Goal: Transaction & Acquisition: Obtain resource

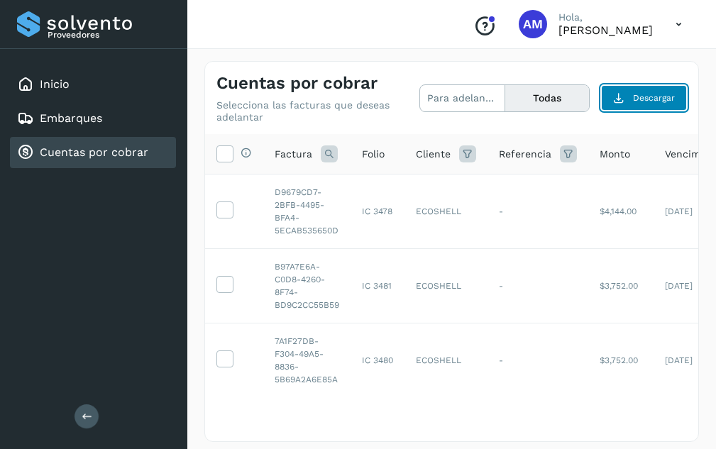
click at [661, 103] on span "Descargar" at bounding box center [654, 98] width 42 height 13
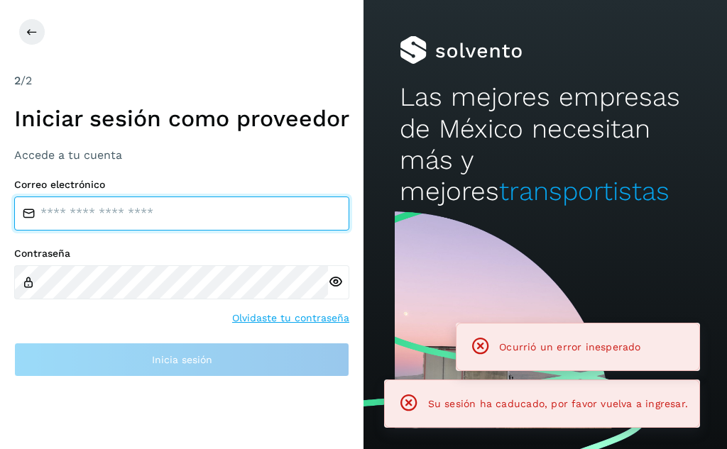
click at [119, 231] on input "email" at bounding box center [181, 214] width 335 height 34
type input "**********"
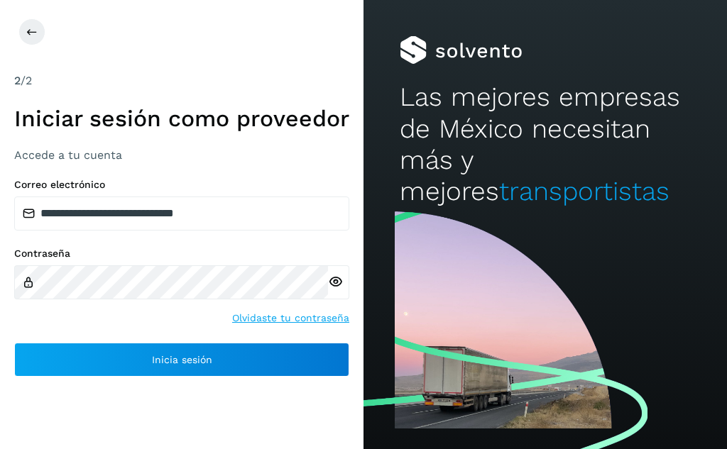
click at [335, 290] on icon at bounding box center [335, 282] width 15 height 15
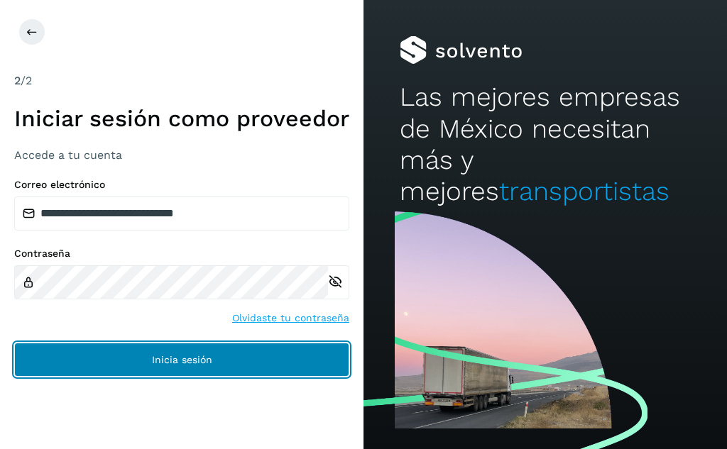
click at [295, 377] on button "Inicia sesión" at bounding box center [181, 360] width 335 height 34
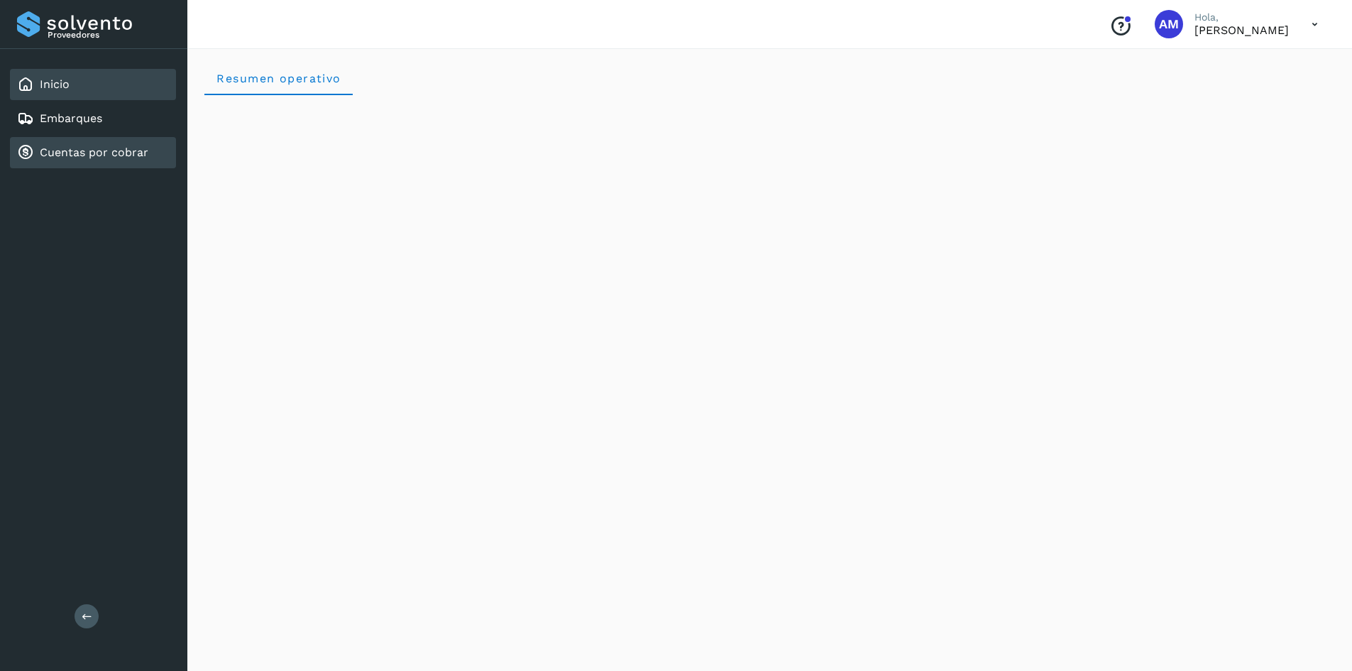
click at [63, 145] on div "Cuentas por cobrar" at bounding box center [82, 152] width 131 height 17
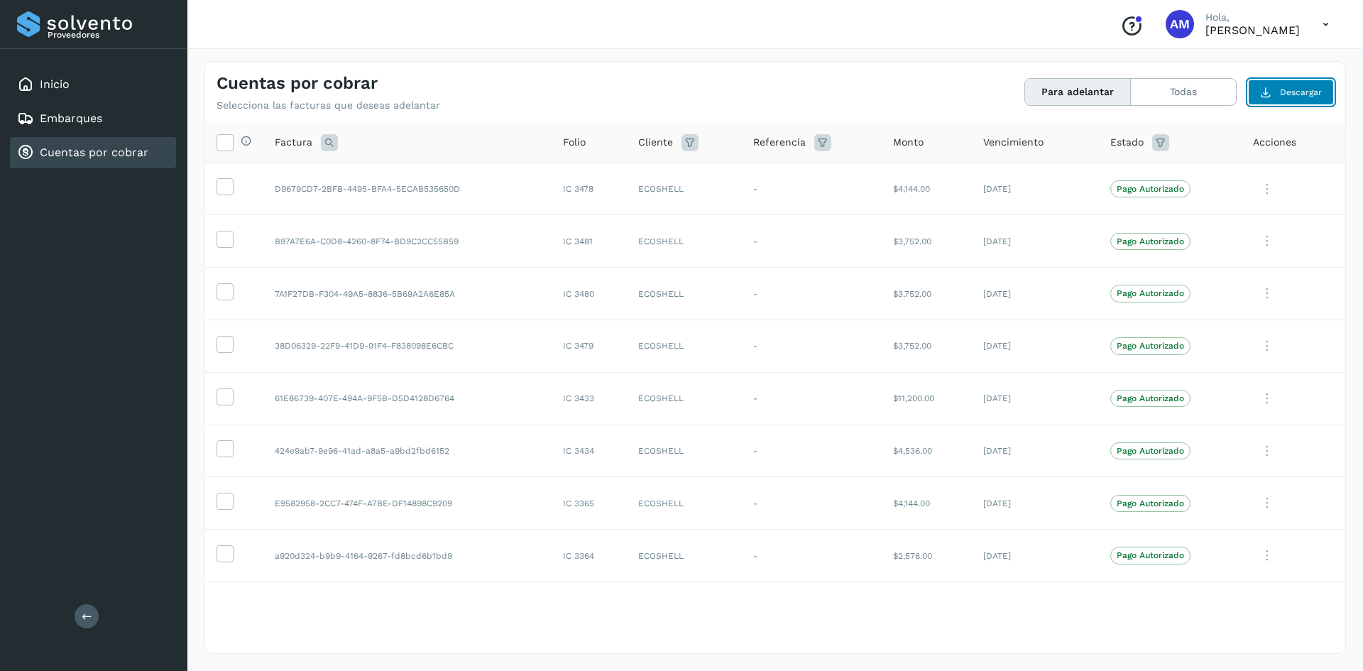
click at [715, 92] on span "Descargar" at bounding box center [1301, 92] width 42 height 13
